Goal: Transaction & Acquisition: Purchase product/service

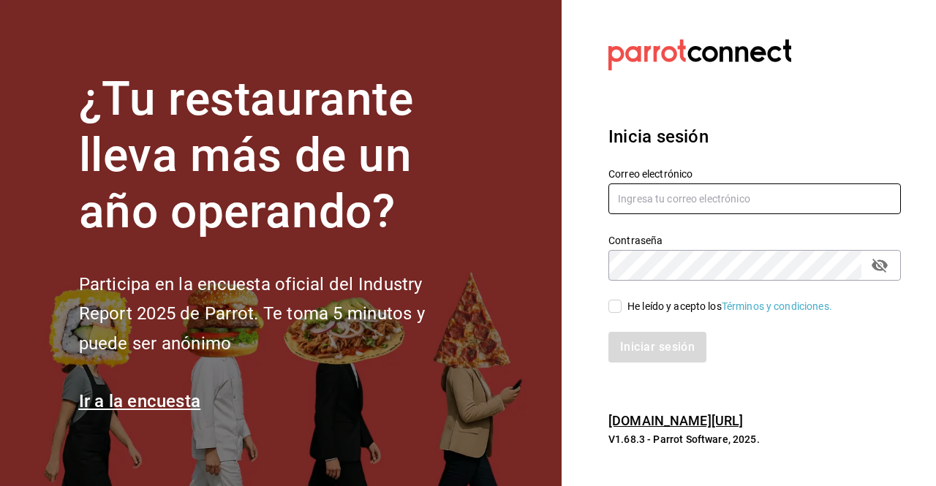
click at [682, 205] on input "text" at bounding box center [754, 199] width 293 height 31
type input "rossoparvada@gmail.com"
click at [619, 305] on input "He leído y acepto los Términos y condiciones." at bounding box center [614, 306] width 13 height 13
checkbox input "true"
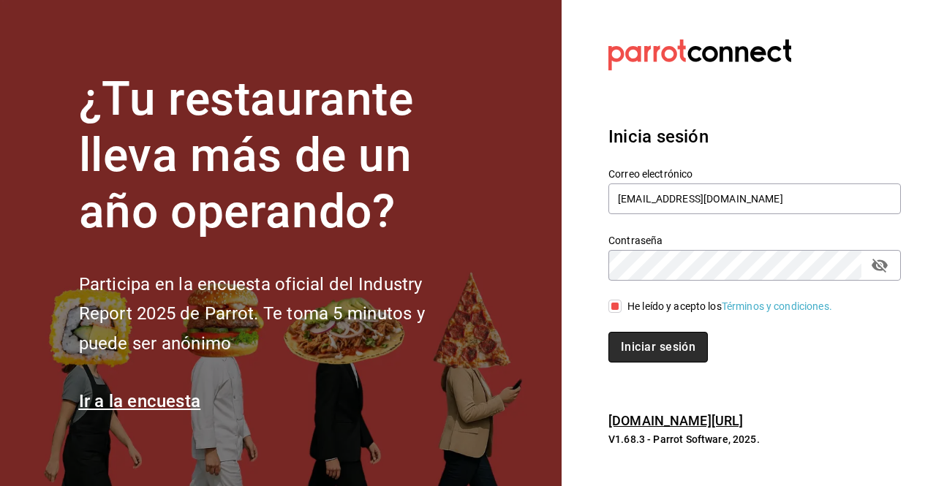
click at [647, 348] on button "Iniciar sesión" at bounding box center [657, 347] width 99 height 31
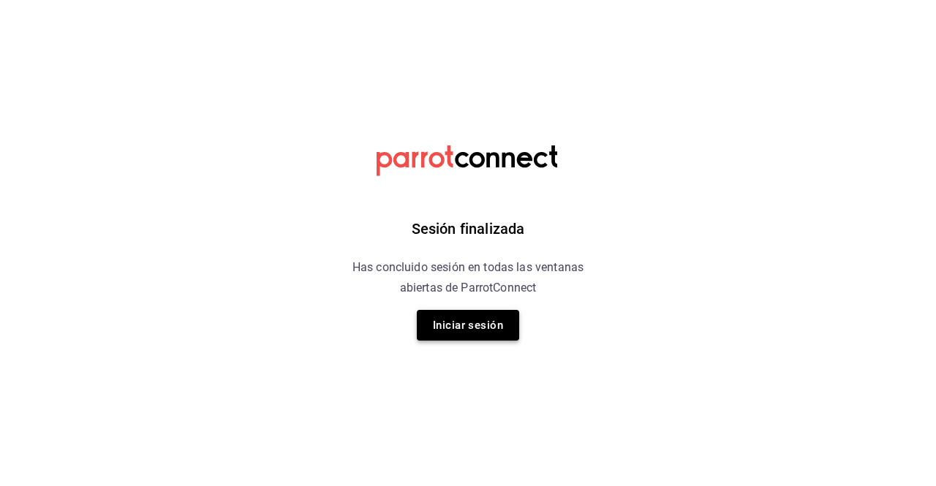
click at [505, 336] on button "Iniciar sesión" at bounding box center [468, 325] width 102 height 31
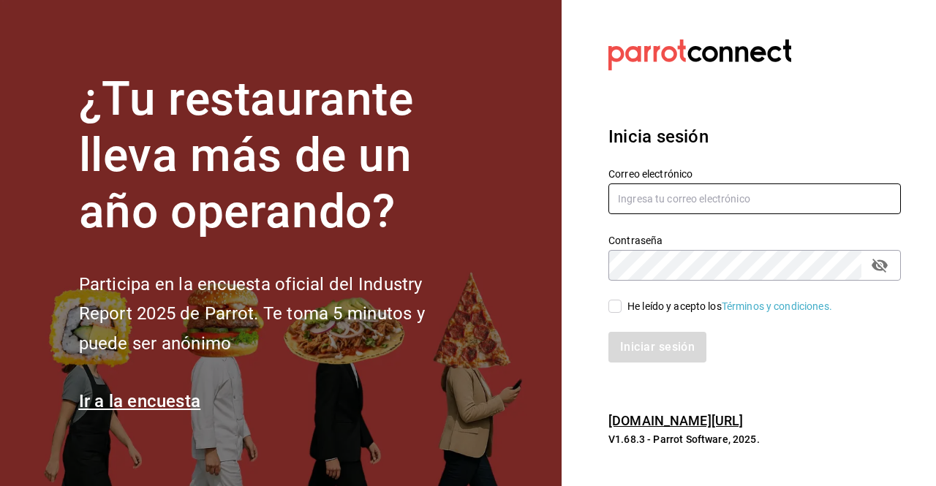
click at [664, 199] on input "text" at bounding box center [754, 199] width 293 height 31
type input "rossoparvada@gmail.com"
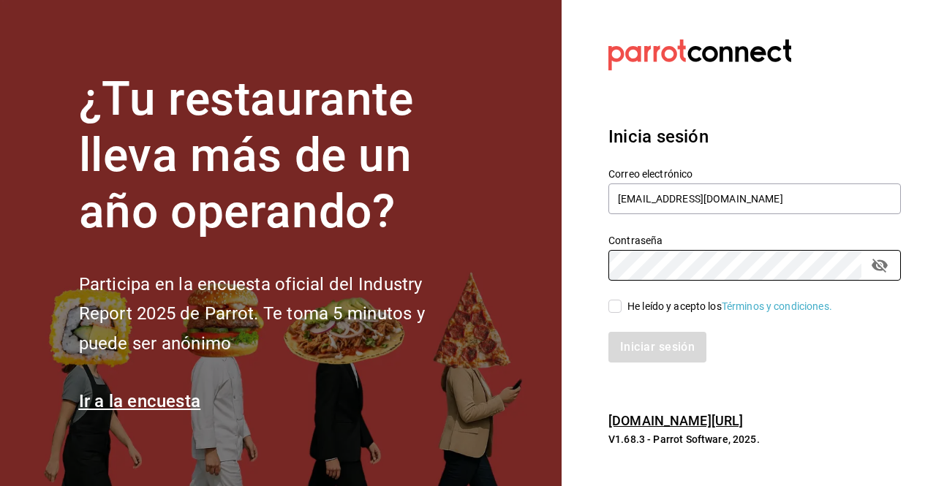
click at [609, 306] on input "He leído y acepto los Términos y condiciones." at bounding box center [614, 306] width 13 height 13
checkbox input "true"
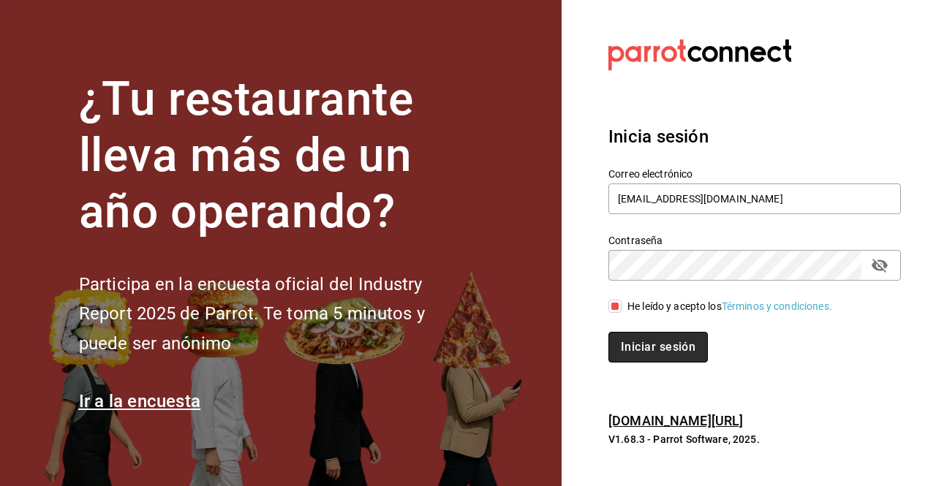
click at [648, 342] on button "Iniciar sesión" at bounding box center [657, 347] width 99 height 31
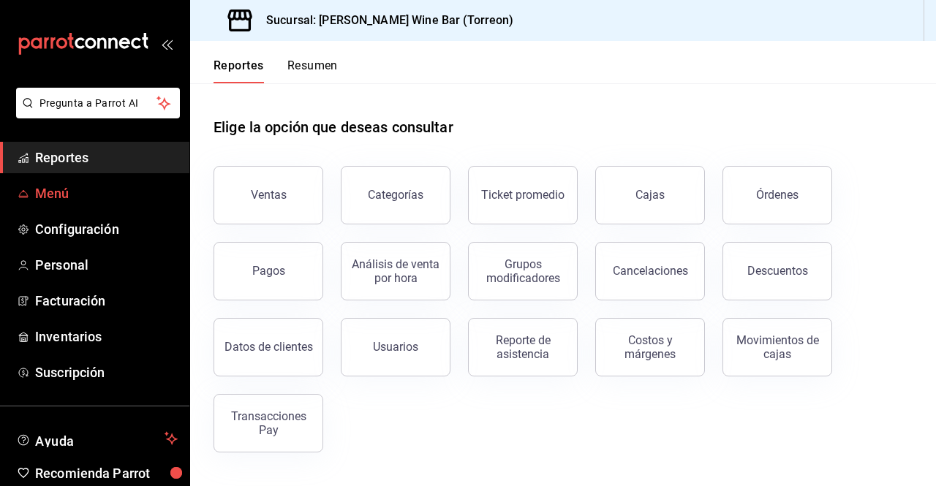
click at [69, 187] on span "Menú" at bounding box center [106, 194] width 143 height 20
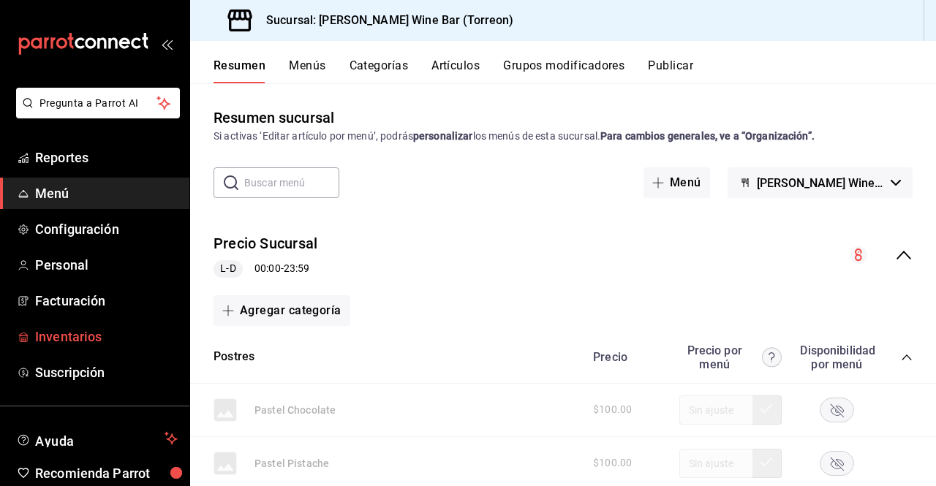
click at [100, 344] on span "Inventarios" at bounding box center [106, 337] width 143 height 20
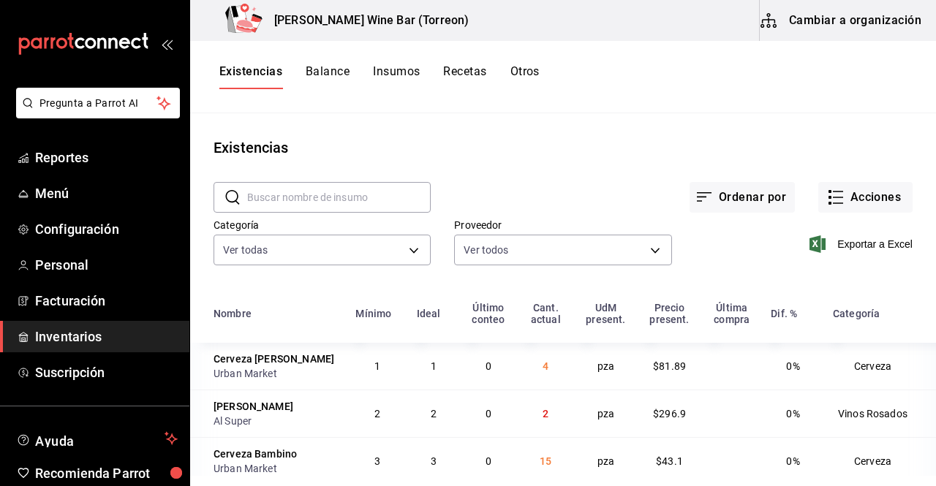
click at [295, 189] on input "text" at bounding box center [339, 197] width 184 height 29
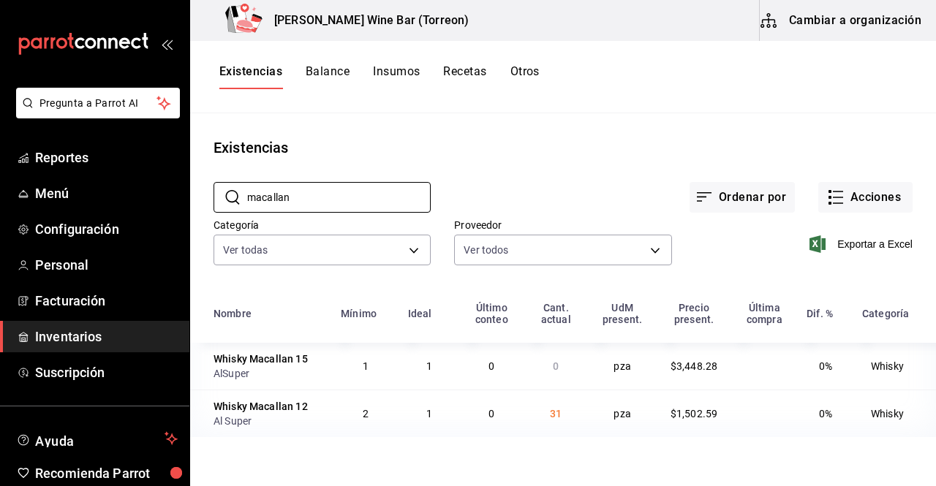
type input "macallan"
click at [74, 295] on span "Facturación" at bounding box center [106, 301] width 143 height 20
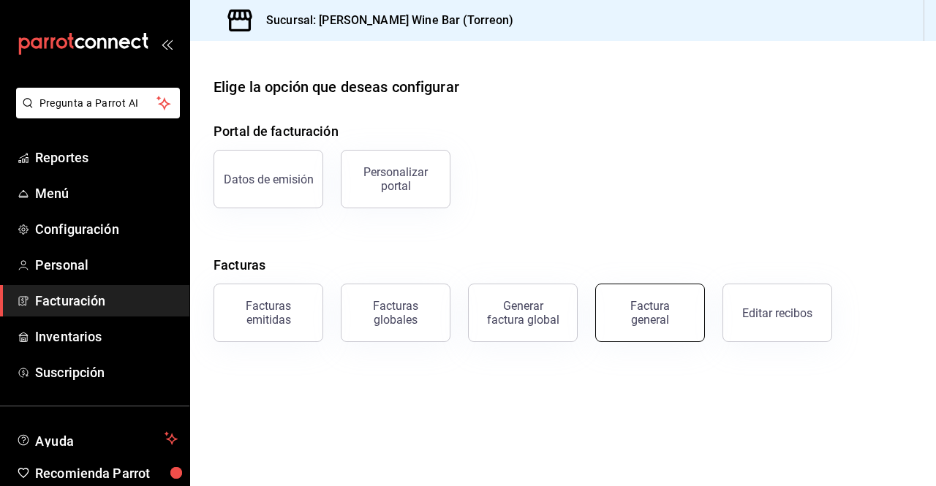
click at [616, 295] on button "Factura general" at bounding box center [650, 313] width 110 height 59
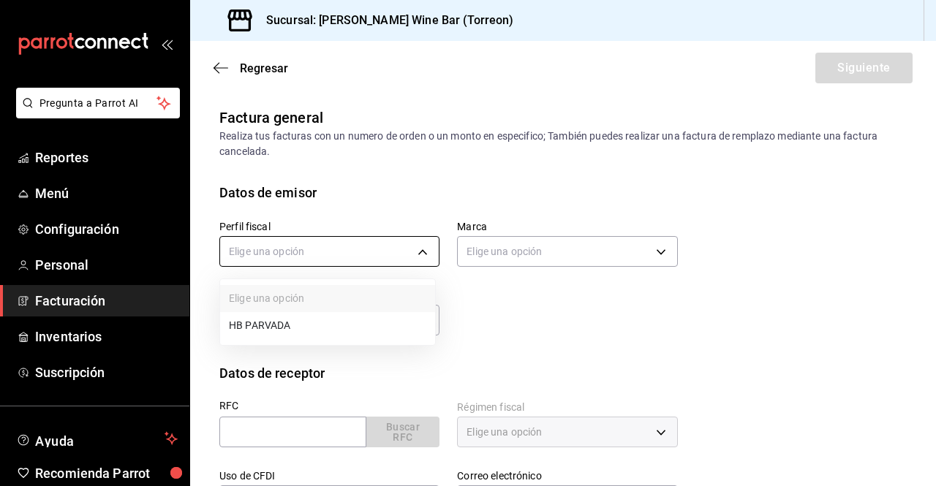
click at [422, 255] on body "Pregunta a Parrot AI Reportes Menú Configuración Personal Facturación Inventari…" at bounding box center [468, 243] width 936 height 486
click at [331, 325] on li "HB PARVADA" at bounding box center [327, 325] width 215 height 27
type input "e33a4bbf-56a2-4bb2-a420-99781ad44d12"
type input "c2c32ae7-1fc4-45ff-8039-656fc52e7daf"
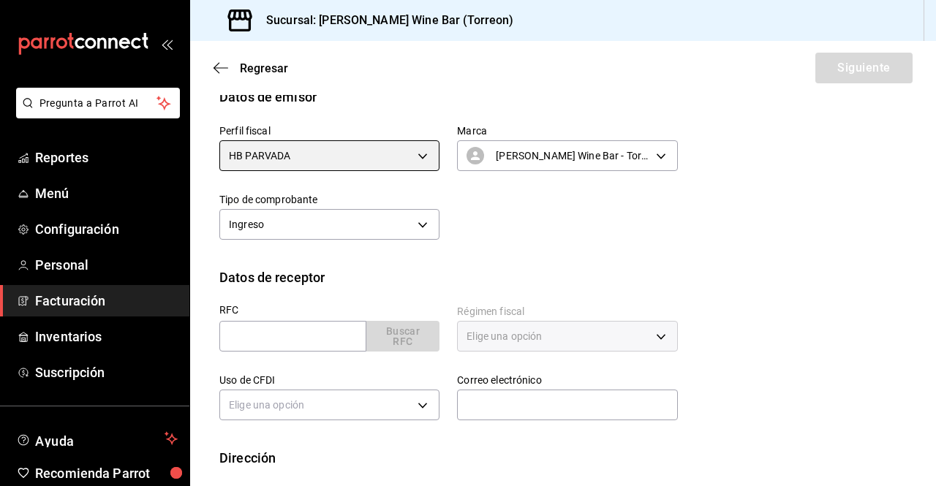
scroll to position [108, 0]
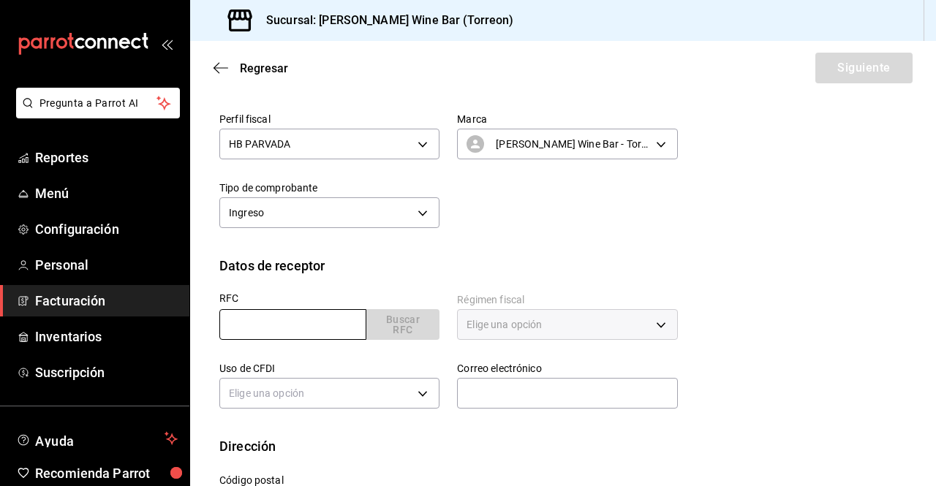
click at [304, 327] on input "text" at bounding box center [292, 324] width 147 height 31
type input "H"
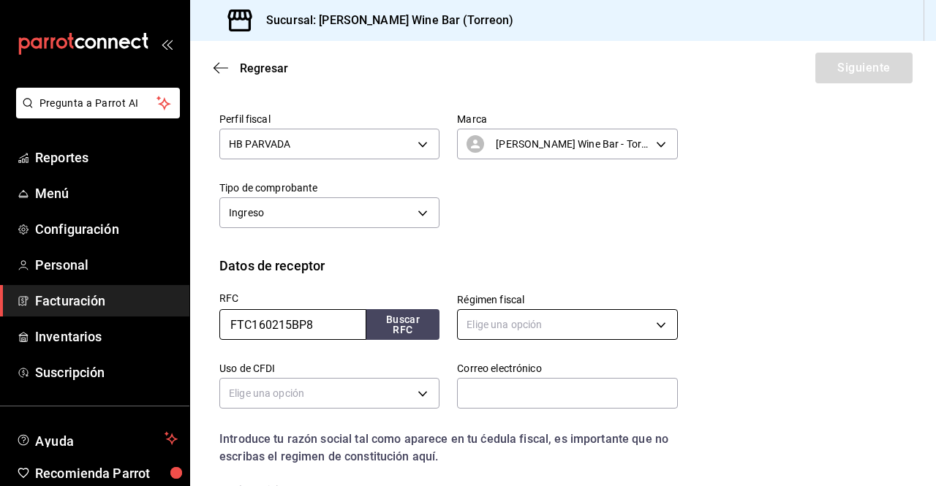
type input "FTC160215BP8"
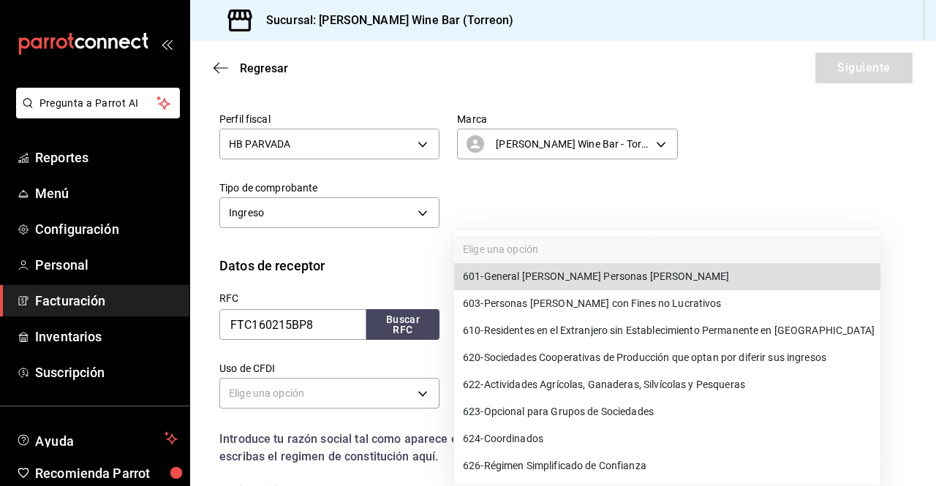
click at [581, 322] on body "Pregunta a Parrot AI Reportes Menú Configuración Personal Facturación Inventari…" at bounding box center [468, 243] width 936 height 486
click at [598, 277] on span "601 - General [PERSON_NAME] Personas [PERSON_NAME]" at bounding box center [596, 276] width 266 height 15
type input "601"
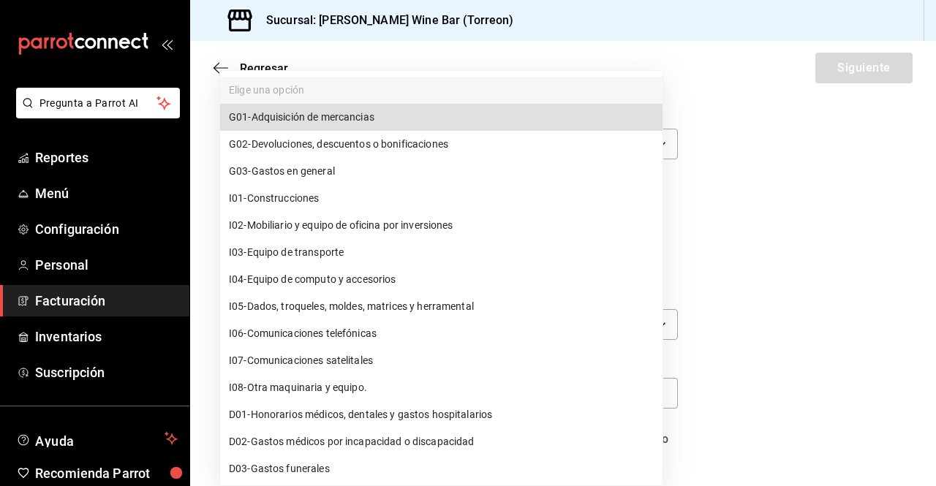
click at [412, 393] on body "Pregunta a Parrot AI Reportes Menú Configuración Personal Facturación Inventari…" at bounding box center [468, 243] width 936 height 486
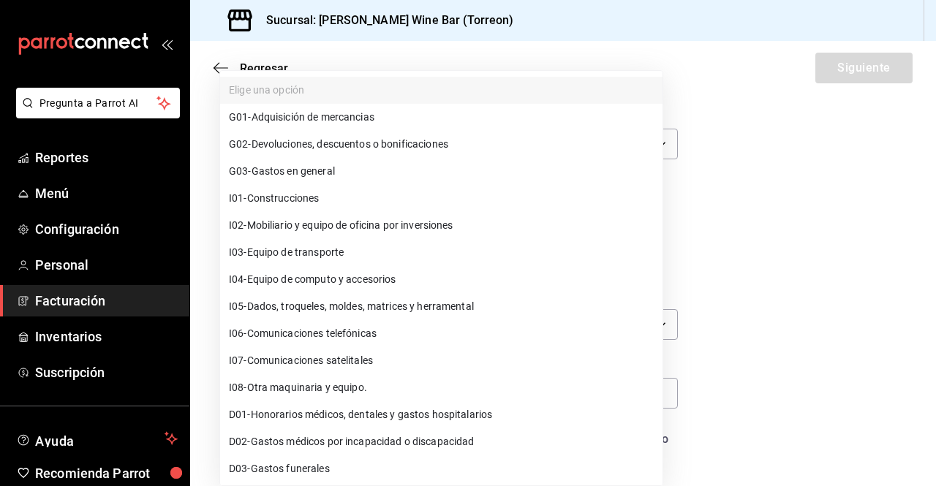
click at [424, 177] on li "G03 - Gastos en general" at bounding box center [441, 171] width 442 height 27
type input "G03"
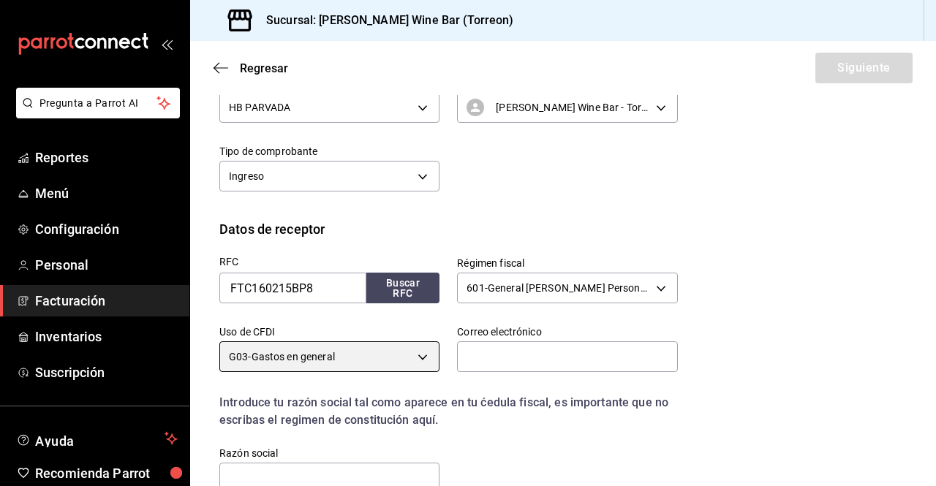
scroll to position [148, 0]
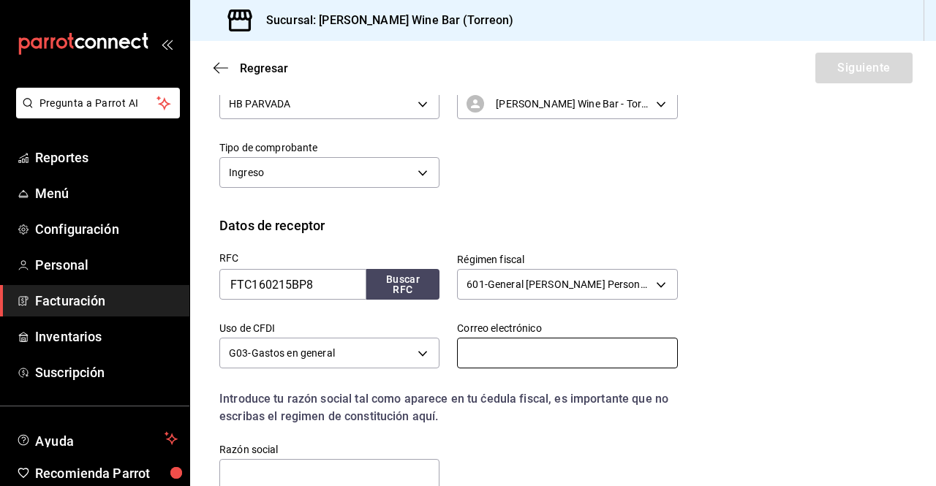
click at [620, 351] on input "text" at bounding box center [567, 353] width 220 height 31
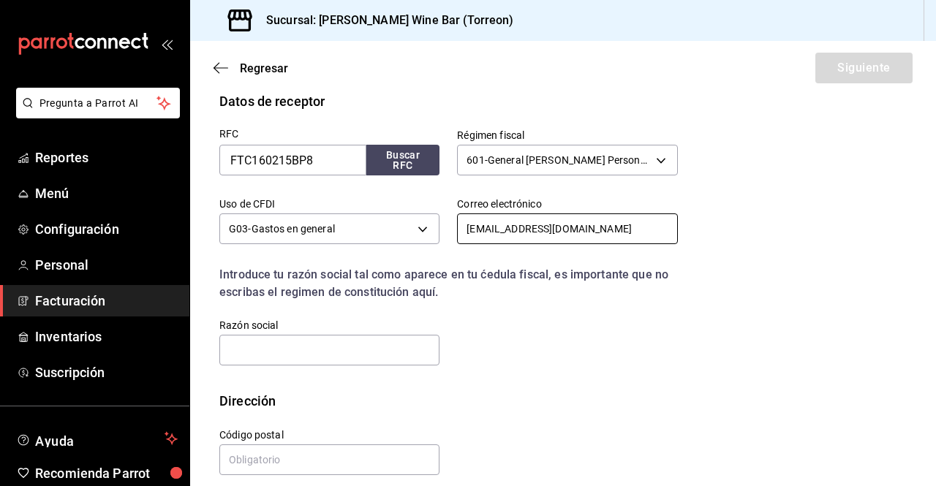
scroll to position [271, 0]
type input "[EMAIL_ADDRESS][DOMAIN_NAME]"
click at [319, 350] on input "text" at bounding box center [329, 351] width 220 height 31
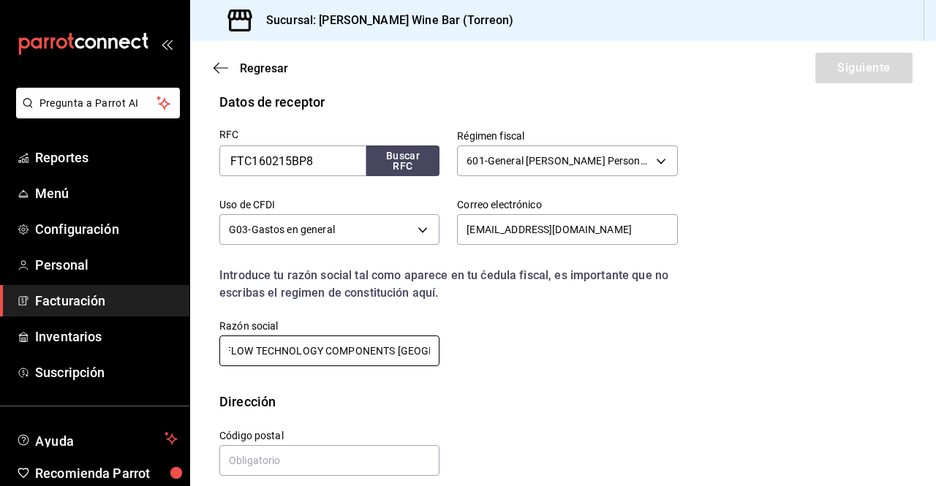
scroll to position [0, 11]
type input "FLOW TECHNOLOGY COMPONENTS [GEOGRAPHIC_DATA]"
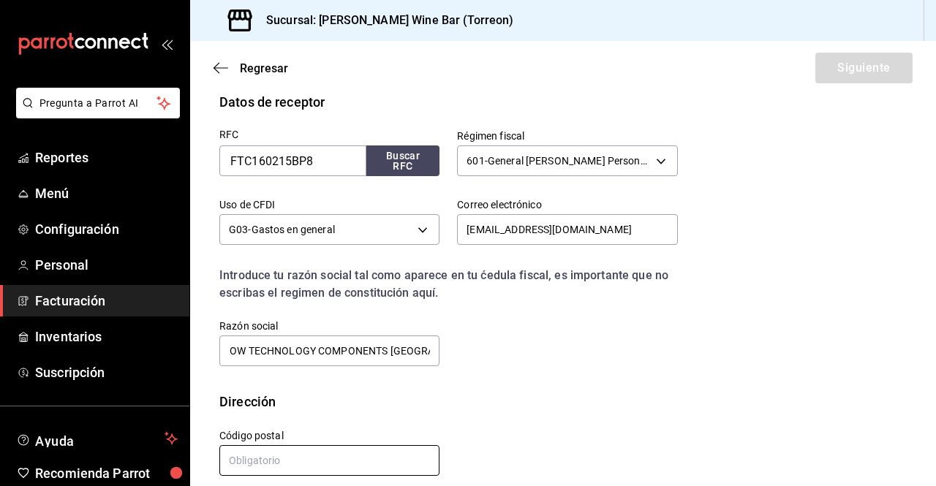
scroll to position [0, 0]
click at [388, 459] on input "text" at bounding box center [329, 460] width 220 height 31
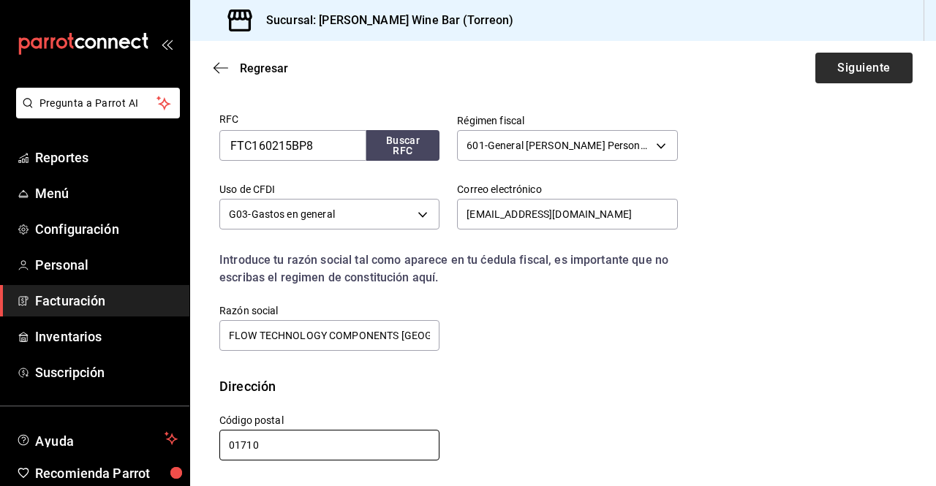
type input "01710"
click at [866, 67] on button "Siguiente" at bounding box center [863, 68] width 97 height 31
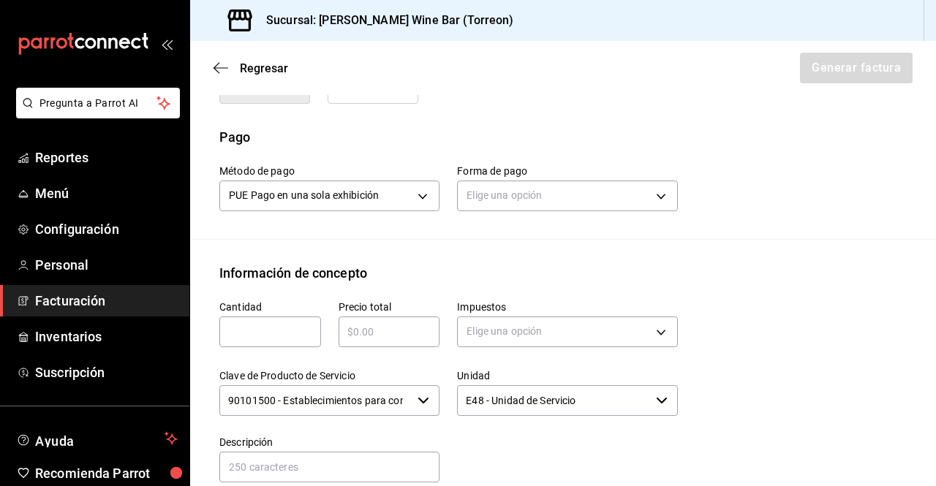
scroll to position [449, 0]
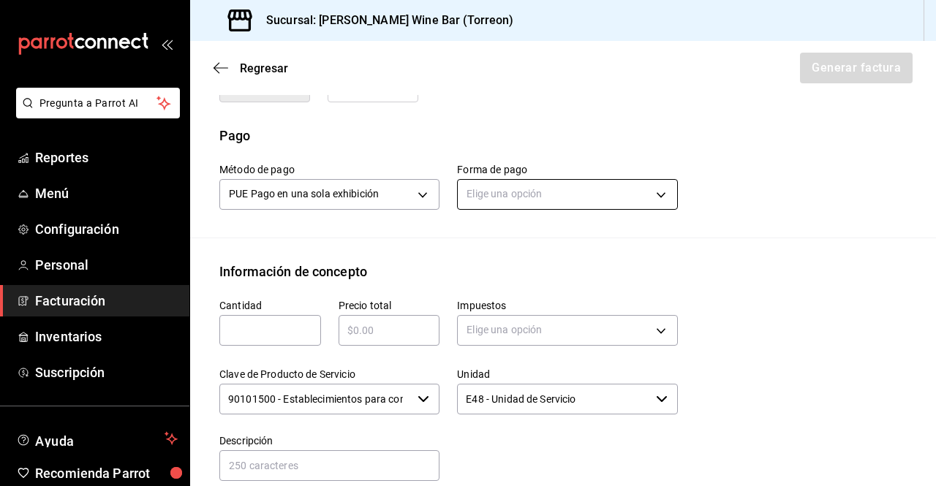
click at [659, 180] on body "Pregunta a Parrot AI Reportes Menú Configuración Personal Facturación Inventari…" at bounding box center [468, 243] width 936 height 486
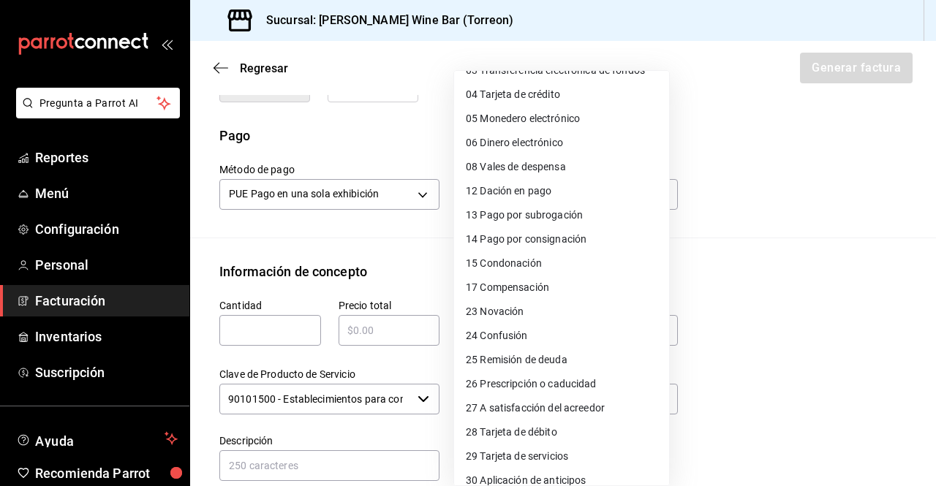
scroll to position [102, 0]
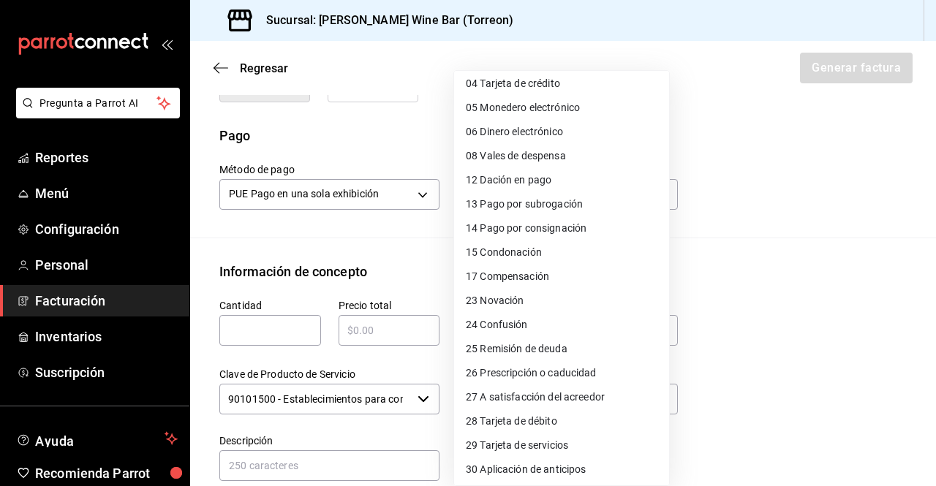
click at [550, 420] on span "28 Tarjeta de débito" at bounding box center [511, 421] width 91 height 15
type input "28"
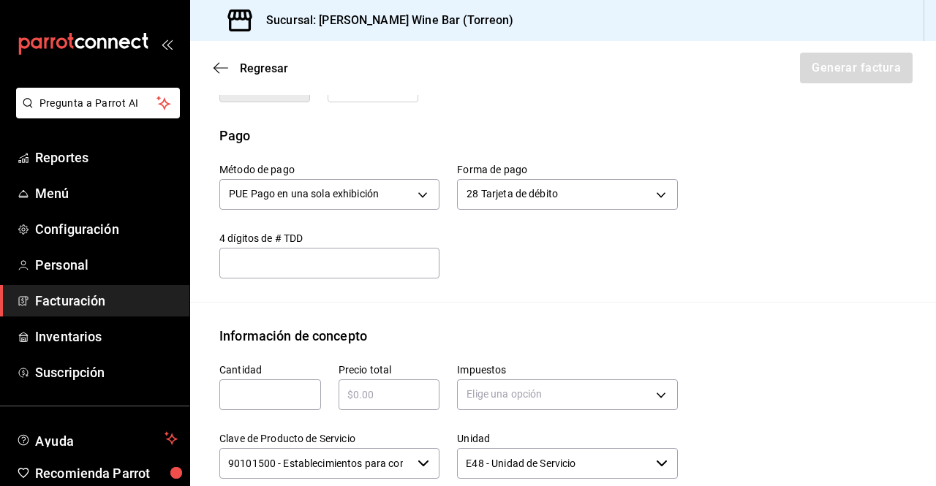
click at [276, 255] on input "text" at bounding box center [329, 264] width 220 height 18
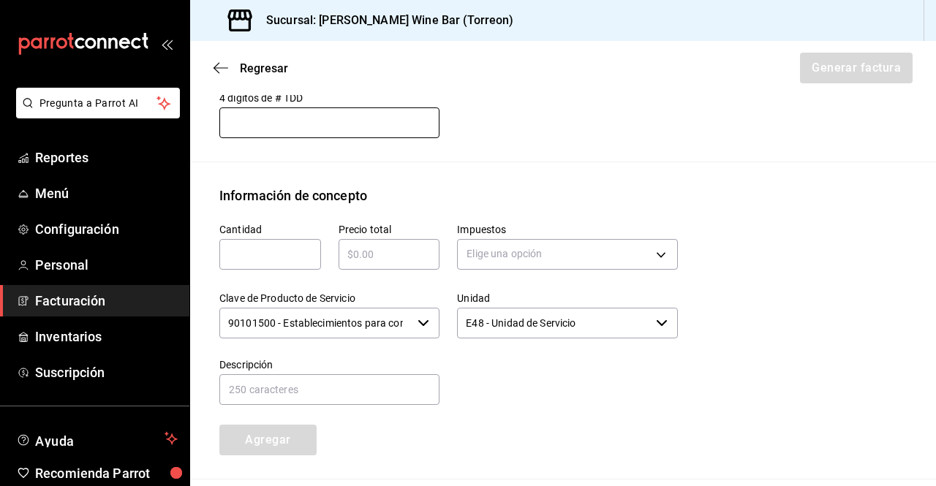
scroll to position [592, 0]
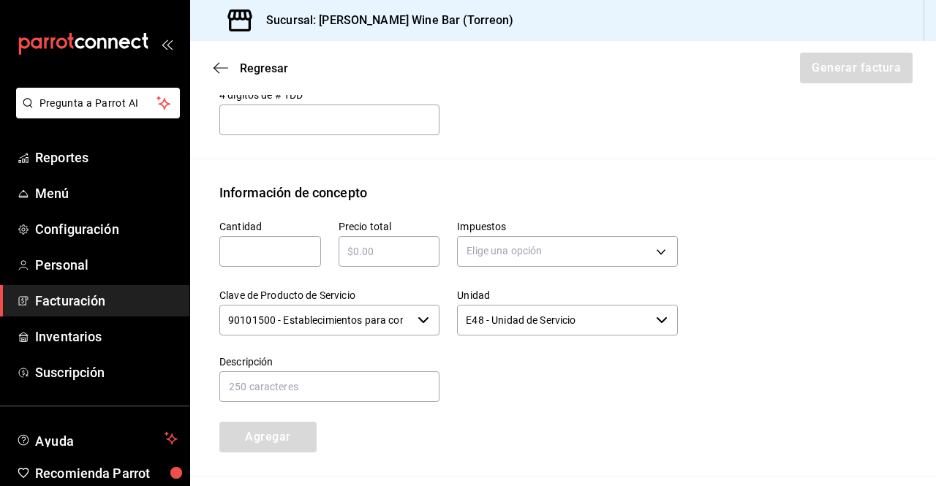
click at [524, 369] on div at bounding box center [559, 371] width 238 height 67
click at [246, 66] on span "Regresar" at bounding box center [264, 68] width 48 height 14
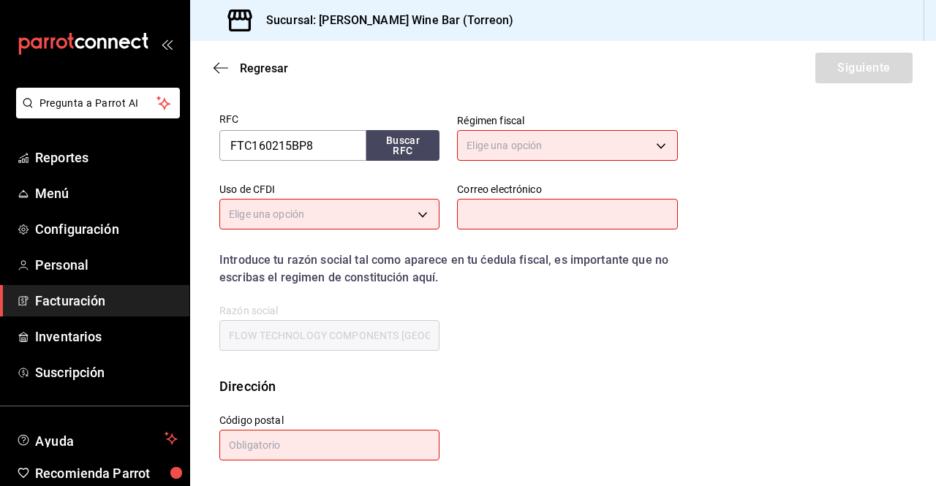
scroll to position [167, 0]
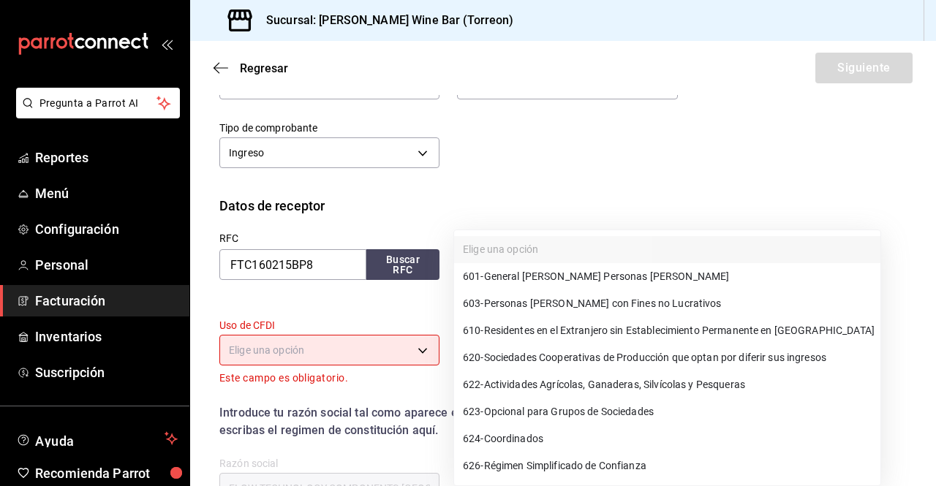
click at [643, 259] on body "Pregunta a Parrot AI Reportes Menú Configuración Personal Facturación Inventari…" at bounding box center [468, 243] width 936 height 486
click at [625, 279] on span "601 - General [PERSON_NAME] Personas [PERSON_NAME]" at bounding box center [596, 276] width 266 height 15
type input "601"
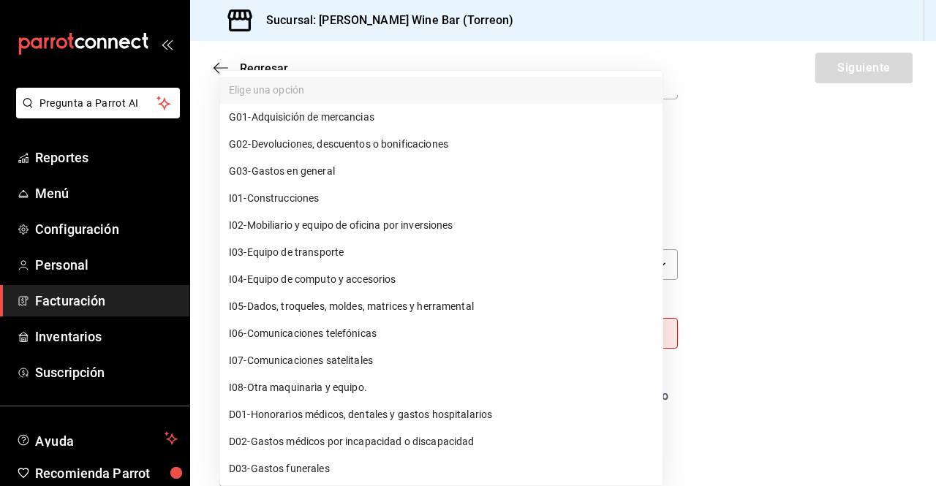
click at [420, 335] on body "Pregunta a Parrot AI Reportes Menú Configuración Personal Facturación Inventari…" at bounding box center [468, 243] width 936 height 486
click at [432, 173] on li "G03 - Gastos en general" at bounding box center [441, 171] width 442 height 27
type input "G03"
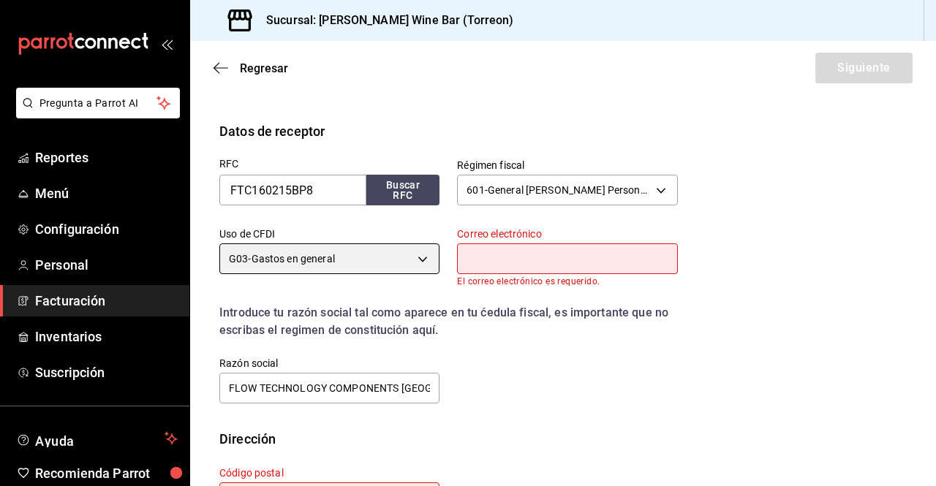
scroll to position [306, 0]
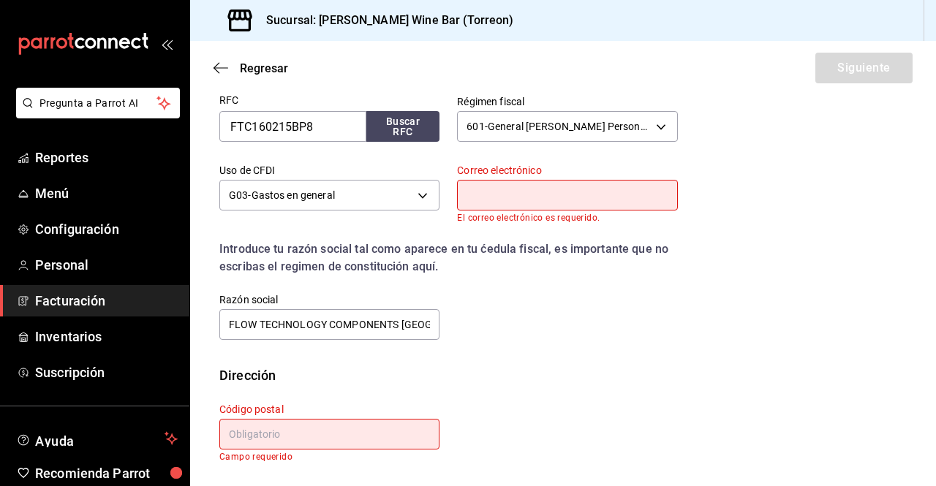
click at [565, 205] on input "text" at bounding box center [567, 195] width 220 height 31
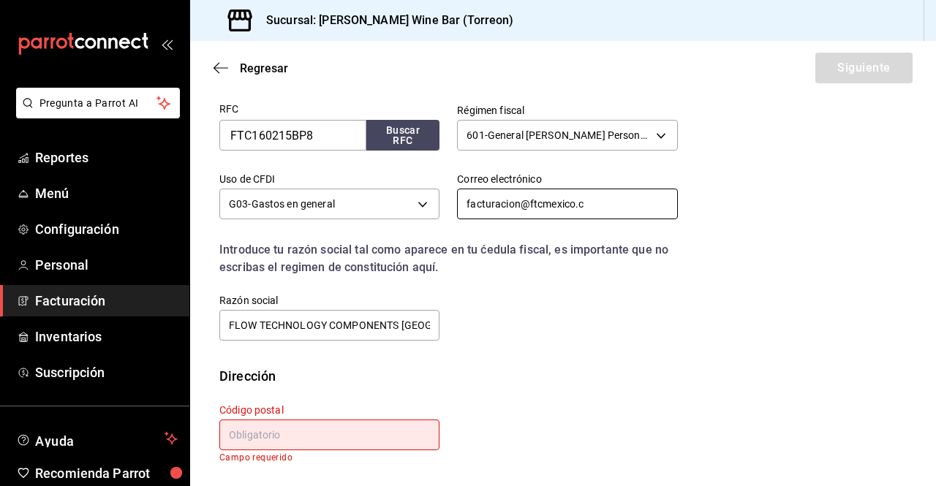
scroll to position [297, 0]
type input "[EMAIL_ADDRESS][DOMAIN_NAME]"
click at [628, 331] on div "RFC FTC160215BP8 Buscar RFC Régimen fiscal 601 - General [PERSON_NAME] Personas…" at bounding box center [440, 214] width 476 height 257
click at [345, 434] on input "text" at bounding box center [329, 435] width 220 height 31
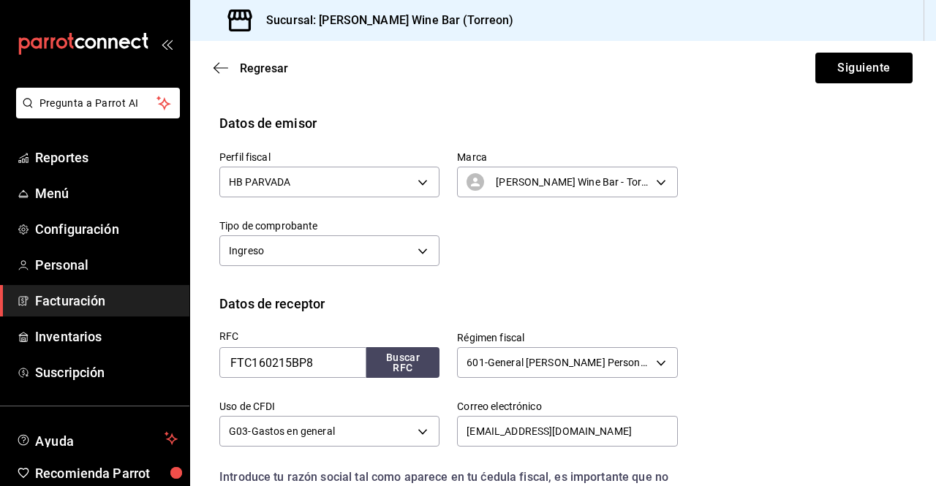
scroll to position [68, 0]
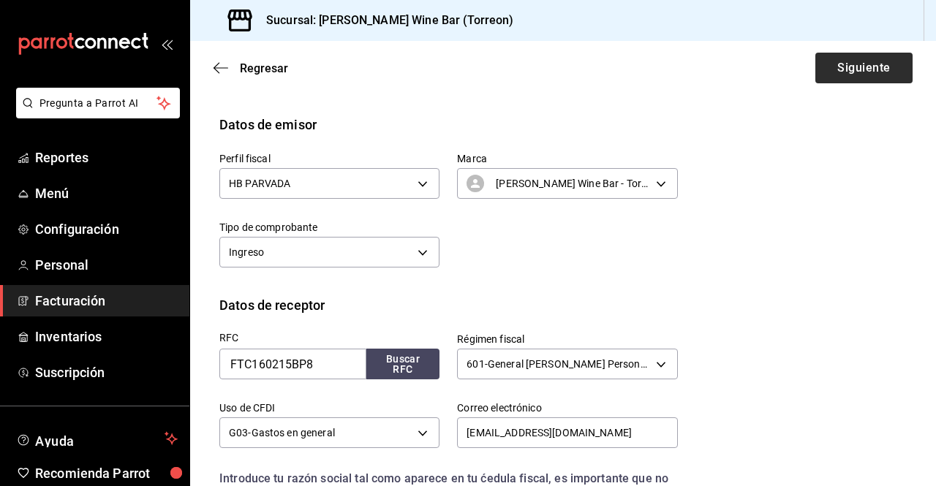
type input "01710"
click at [878, 77] on button "Siguiente" at bounding box center [863, 68] width 97 height 31
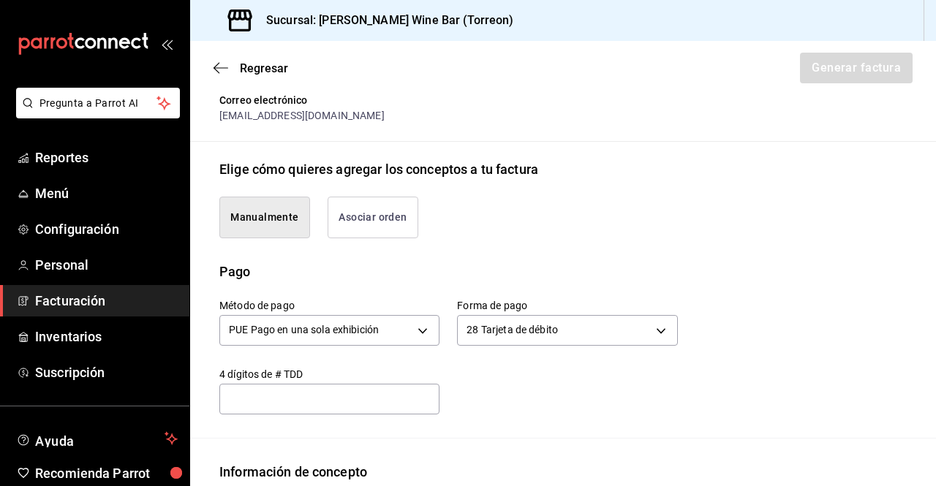
scroll to position [325, 0]
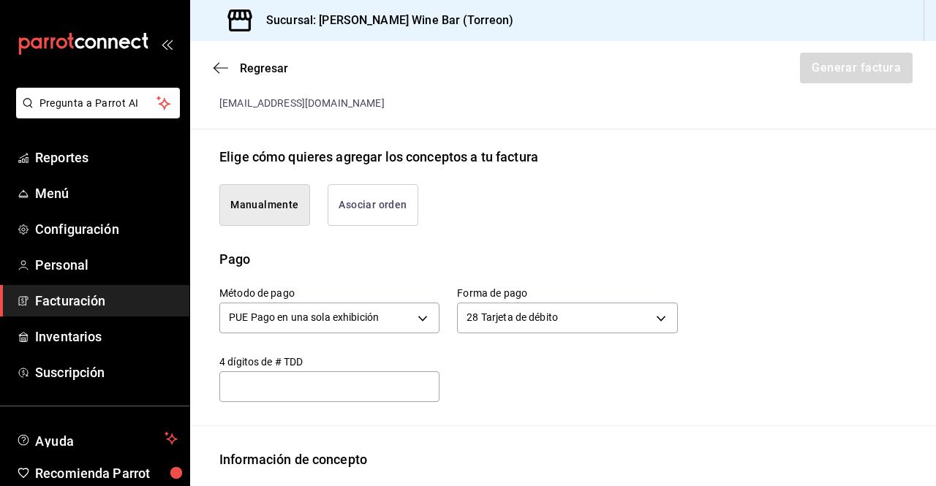
click at [392, 197] on button "Asociar orden" at bounding box center [373, 205] width 91 height 42
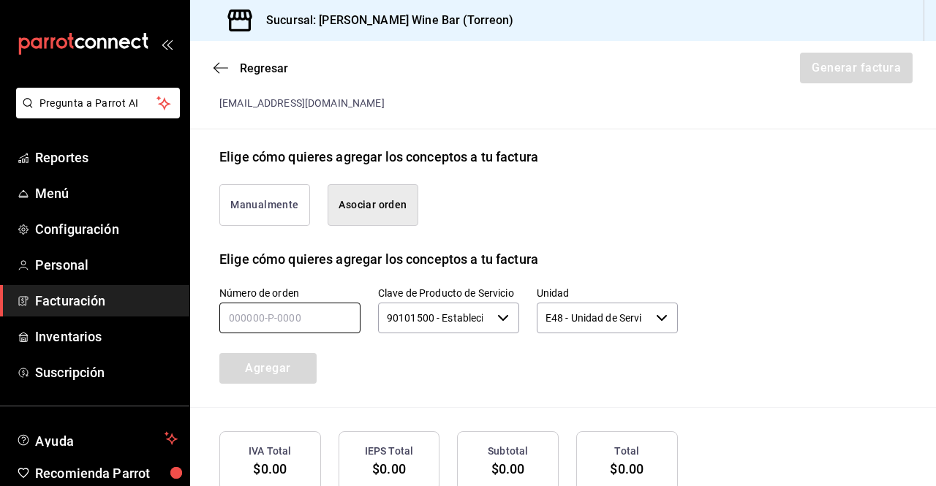
click at [288, 303] on input "text" at bounding box center [289, 318] width 141 height 31
type input "150825-P-0002"
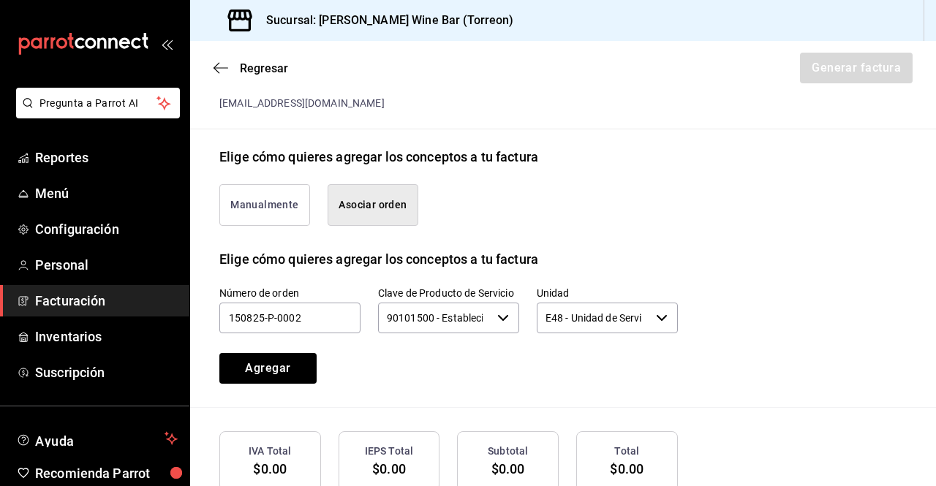
click at [422, 327] on div "Número de orden 150825-P-0002 Clave de Producto de Servicio 90101500 - Establec…" at bounding box center [431, 318] width 494 height 132
click at [304, 355] on button "Agregar" at bounding box center [267, 368] width 97 height 31
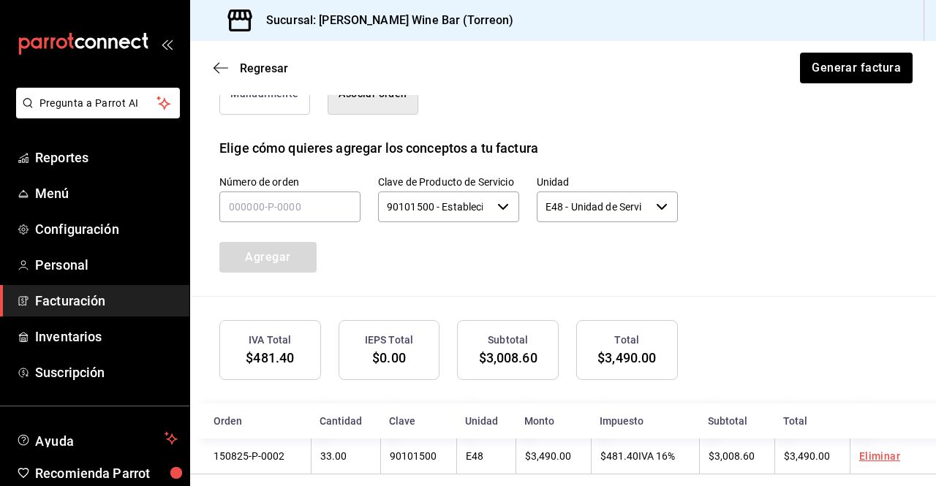
scroll to position [440, 0]
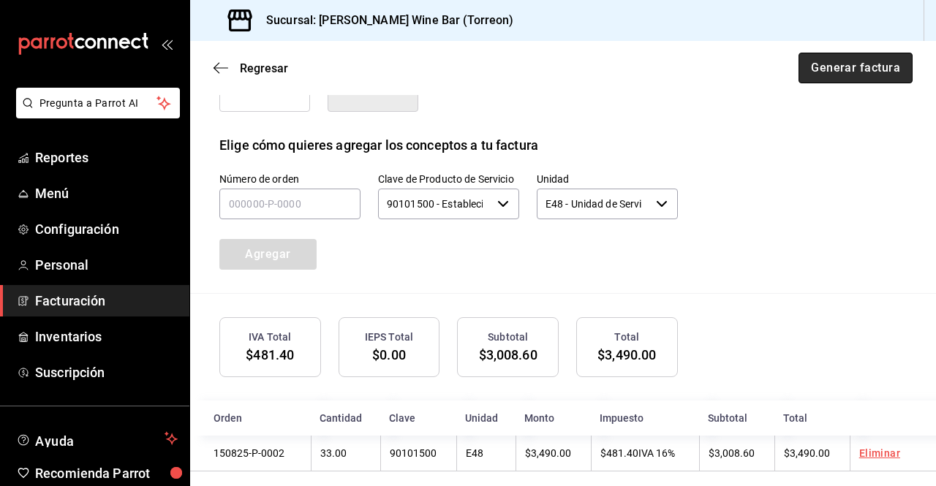
click at [870, 72] on button "Generar factura" at bounding box center [856, 68] width 114 height 31
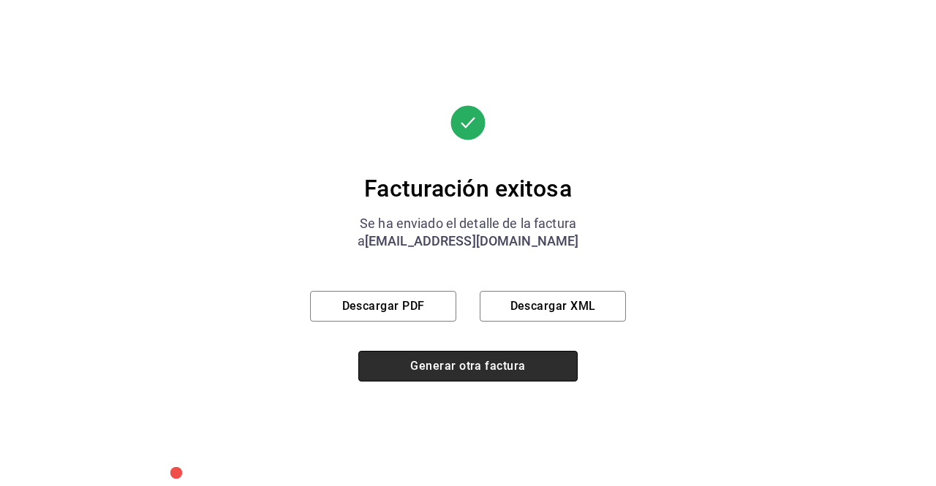
click at [538, 361] on button "Generar otra factura" at bounding box center [467, 366] width 219 height 31
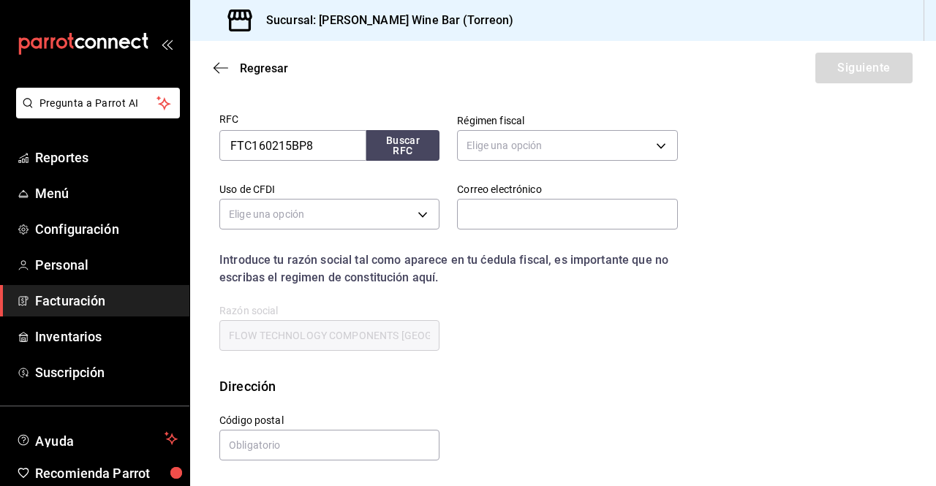
scroll to position [167, 0]
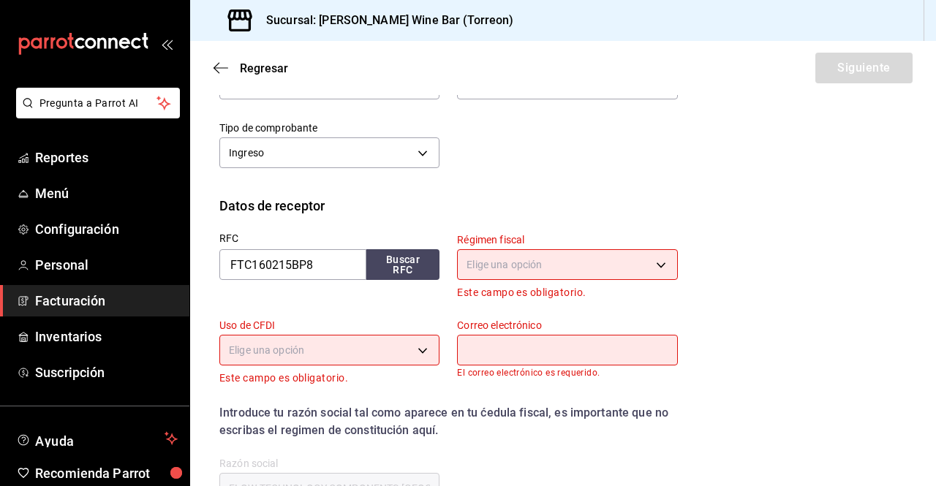
click at [102, 296] on span "Facturación" at bounding box center [106, 301] width 143 height 20
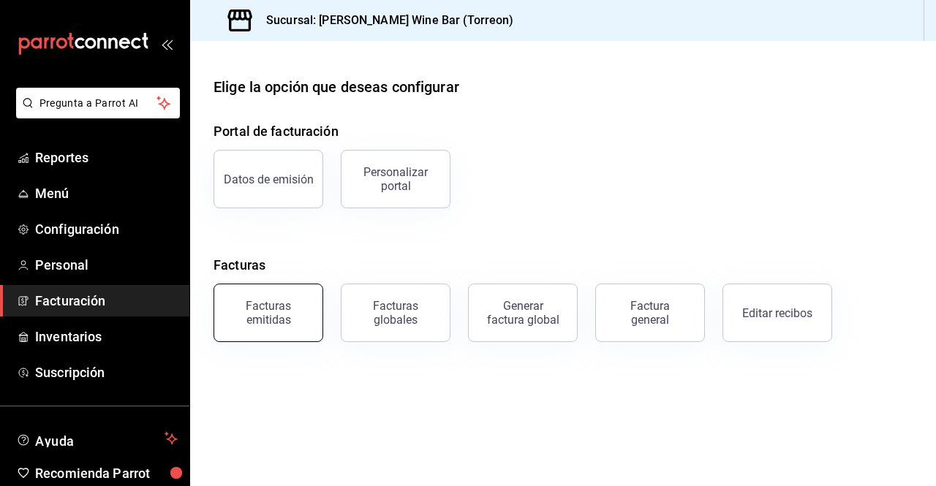
click at [301, 304] on div "Facturas emitidas" at bounding box center [268, 313] width 91 height 28
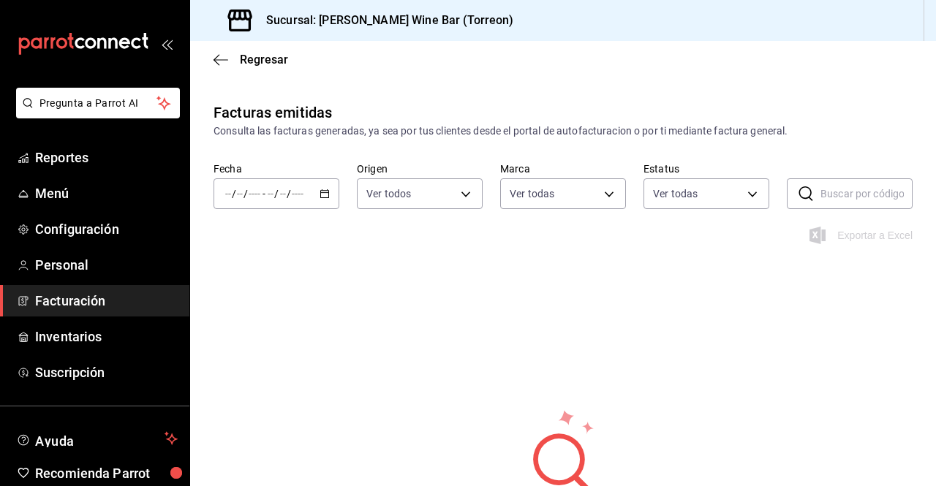
type input "c2c32ae7-1fc4-45ff-8039-656fc52e7daf"
click at [291, 197] on input "number" at bounding box center [297, 194] width 13 height 12
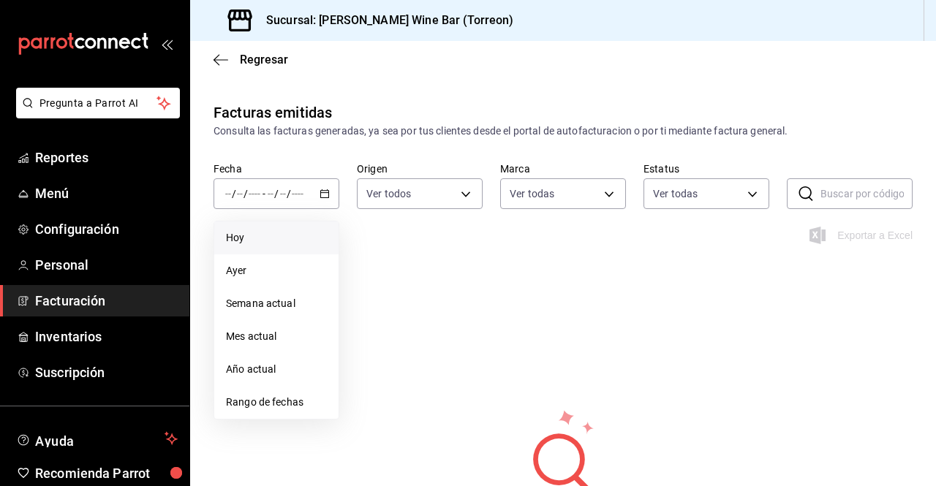
click at [271, 238] on span "Hoy" at bounding box center [276, 237] width 101 height 15
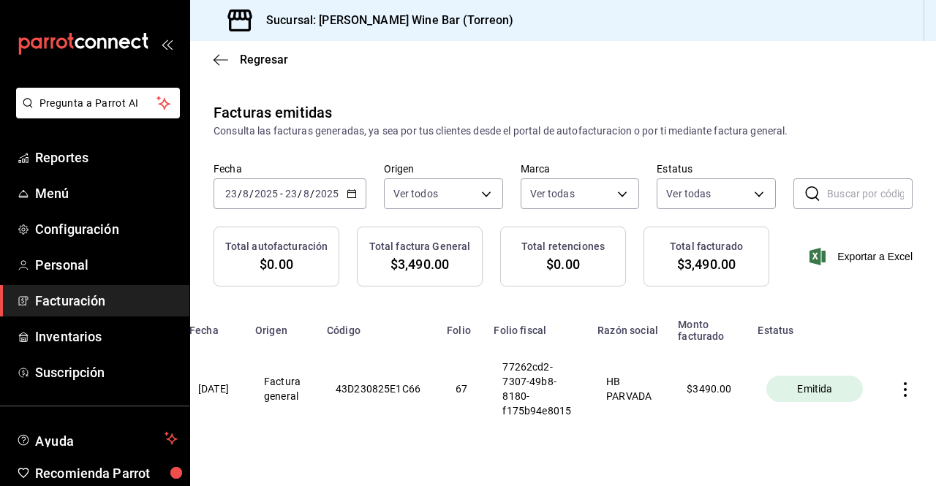
scroll to position [0, 107]
click at [898, 393] on icon "button" at bounding box center [905, 390] width 15 height 15
click at [859, 361] on span "Descargar PDF" at bounding box center [837, 355] width 93 height 14
click at [898, 391] on icon "button" at bounding box center [905, 390] width 15 height 15
click at [862, 388] on div "Descargar XML" at bounding box center [848, 393] width 71 height 12
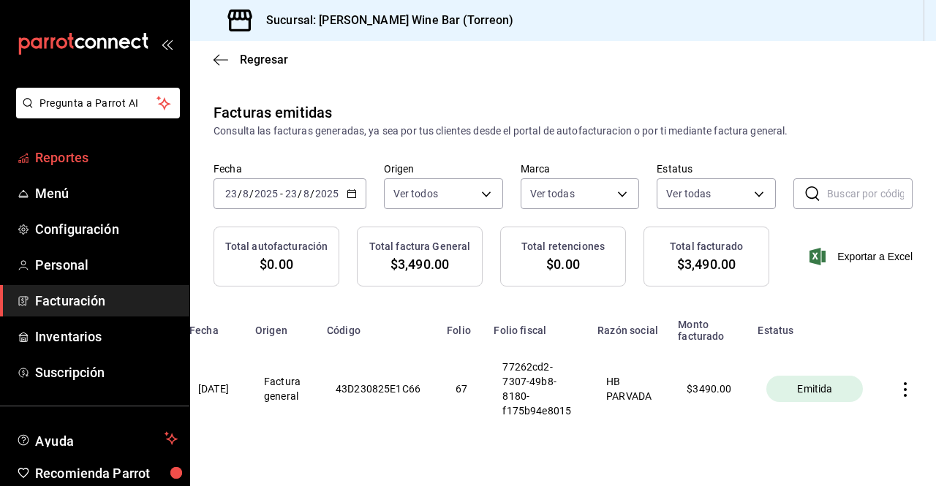
click at [102, 169] on link "Reportes" at bounding box center [94, 157] width 189 height 31
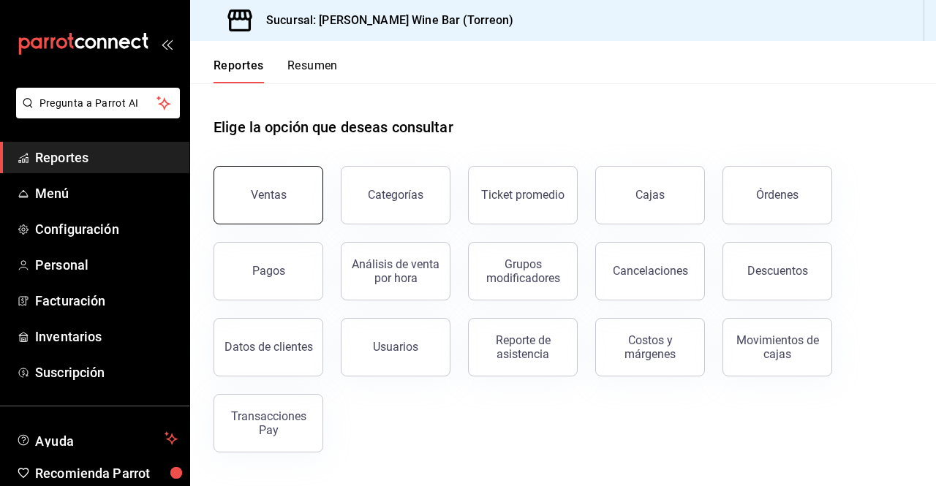
click at [289, 185] on button "Ventas" at bounding box center [269, 195] width 110 height 59
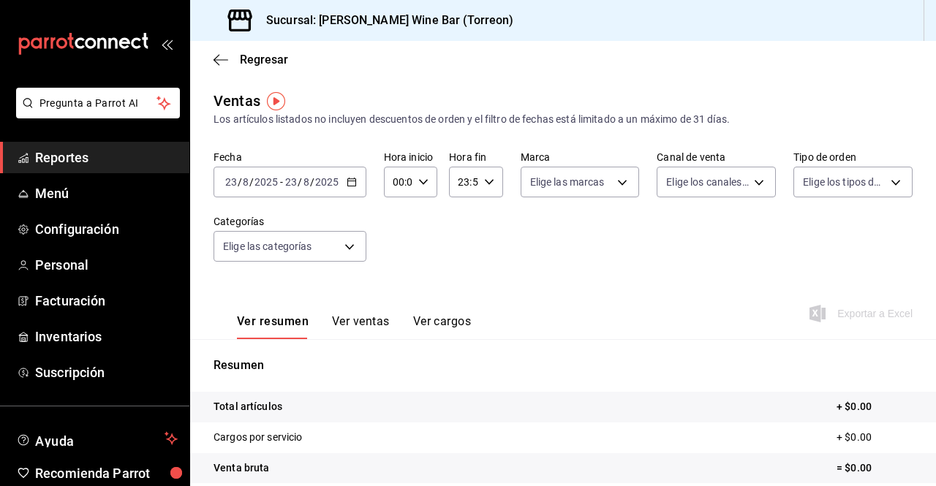
click at [353, 183] on icon "button" at bounding box center [352, 182] width 10 height 10
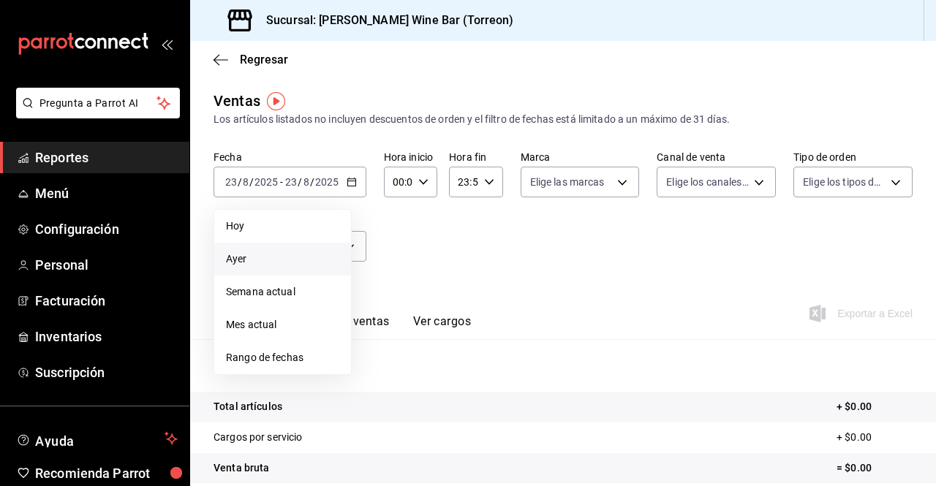
click at [282, 255] on span "Ayer" at bounding box center [282, 259] width 113 height 15
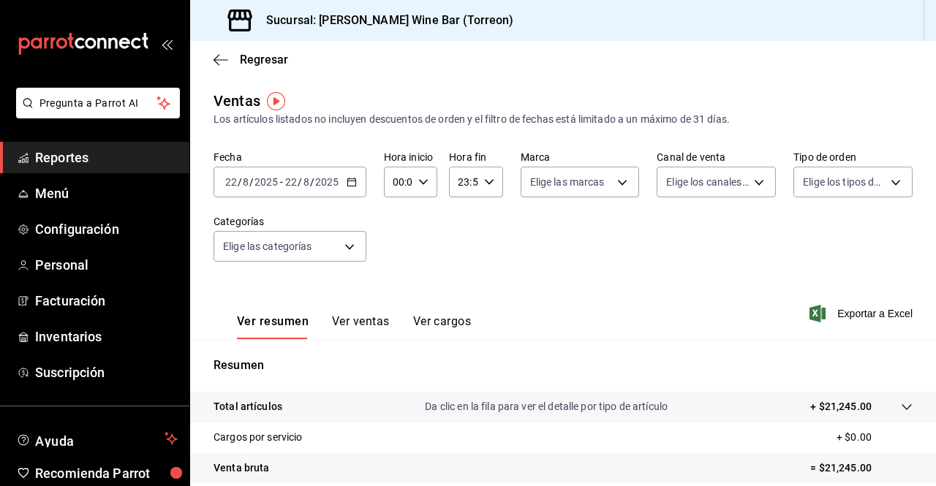
click at [347, 184] on icon "button" at bounding box center [352, 182] width 10 height 10
click at [457, 251] on div "Fecha [DATE] [DATE] - [DATE] [DATE] Hora inicio 00:00 Hora inicio Hora fin 23:5…" at bounding box center [563, 215] width 699 height 129
